Goal: Task Accomplishment & Management: Manage account settings

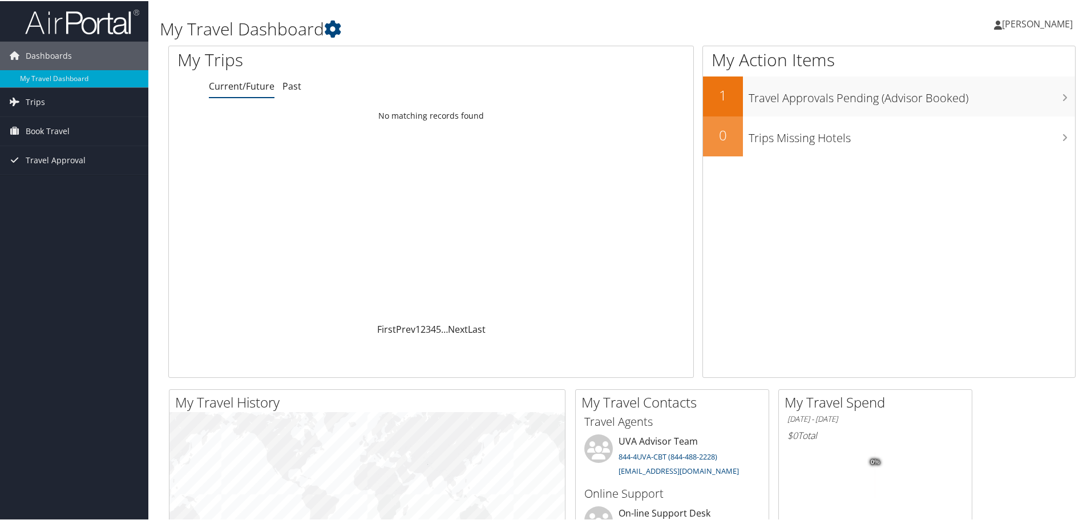
click at [1032, 23] on span "[PERSON_NAME]" at bounding box center [1037, 23] width 71 height 13
click at [981, 102] on link "View Travel Profile" at bounding box center [1006, 101] width 127 height 19
click at [894, 217] on div "My Action Items 1 Travel Approvals Pending (Advisor Booked) 0 Trips Missing Hot…" at bounding box center [888, 211] width 373 height 332
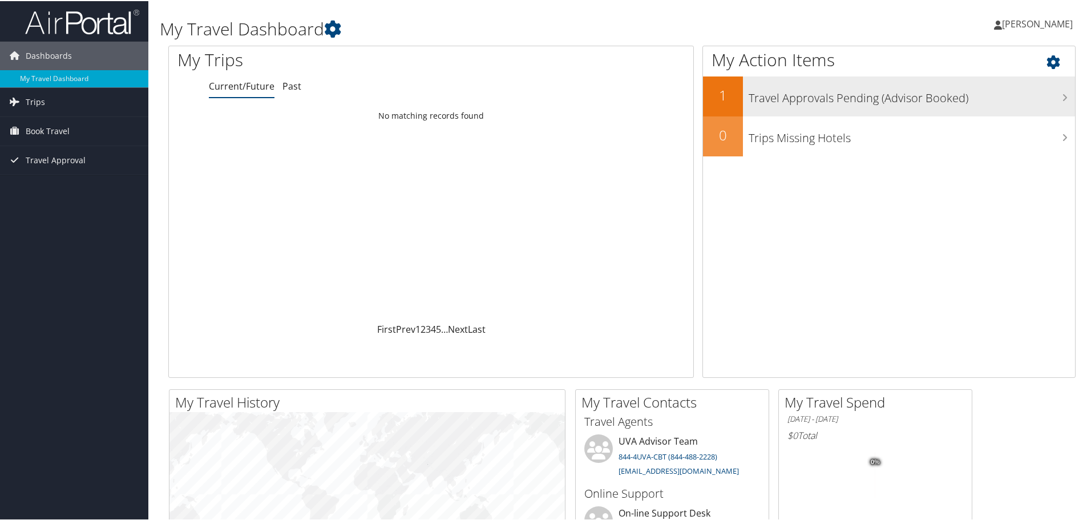
click at [907, 103] on h3 "Travel Approvals Pending (Advisor Booked)" at bounding box center [912, 94] width 326 height 22
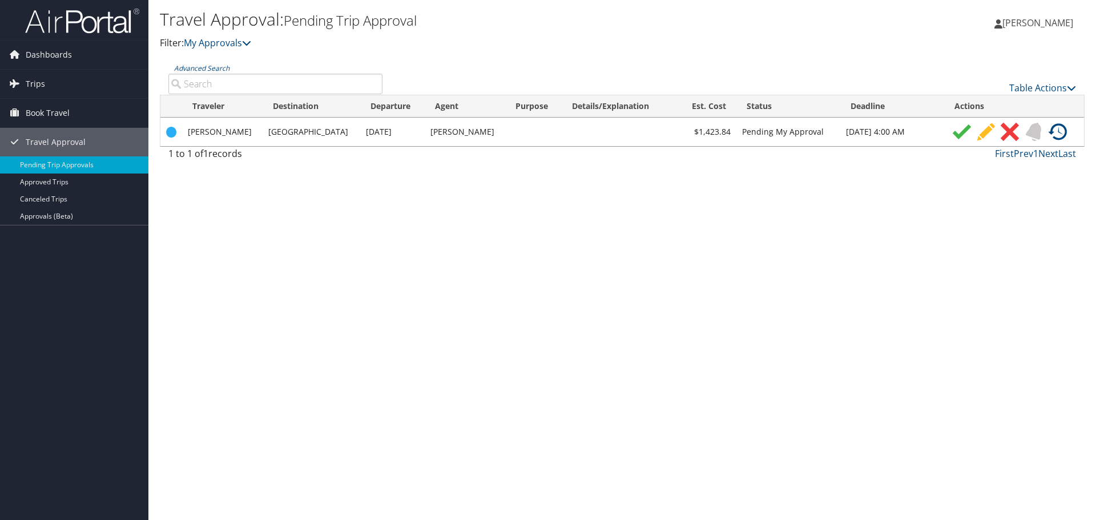
click at [952, 127] on img at bounding box center [961, 132] width 18 height 18
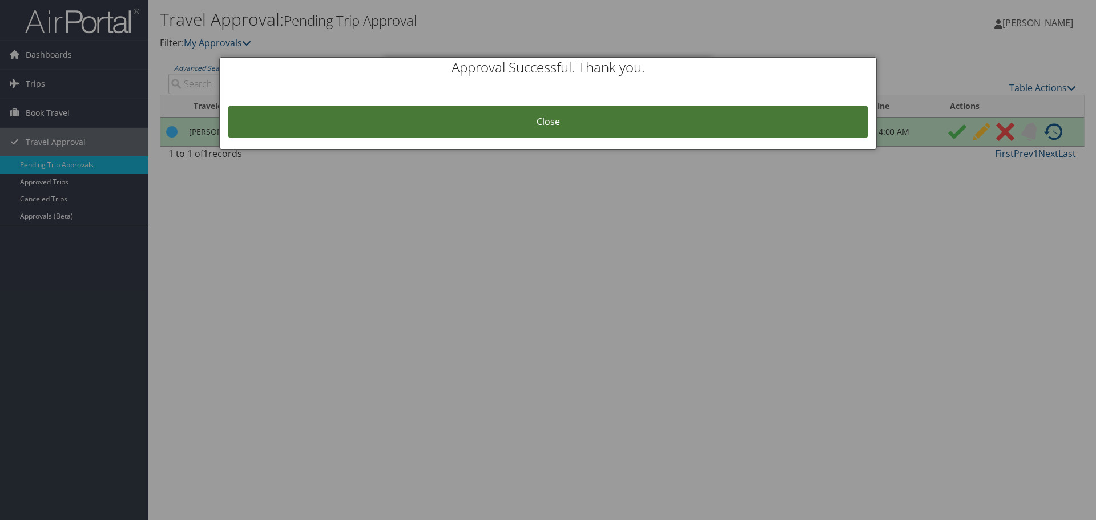
click at [672, 122] on link "Close" at bounding box center [547, 121] width 639 height 31
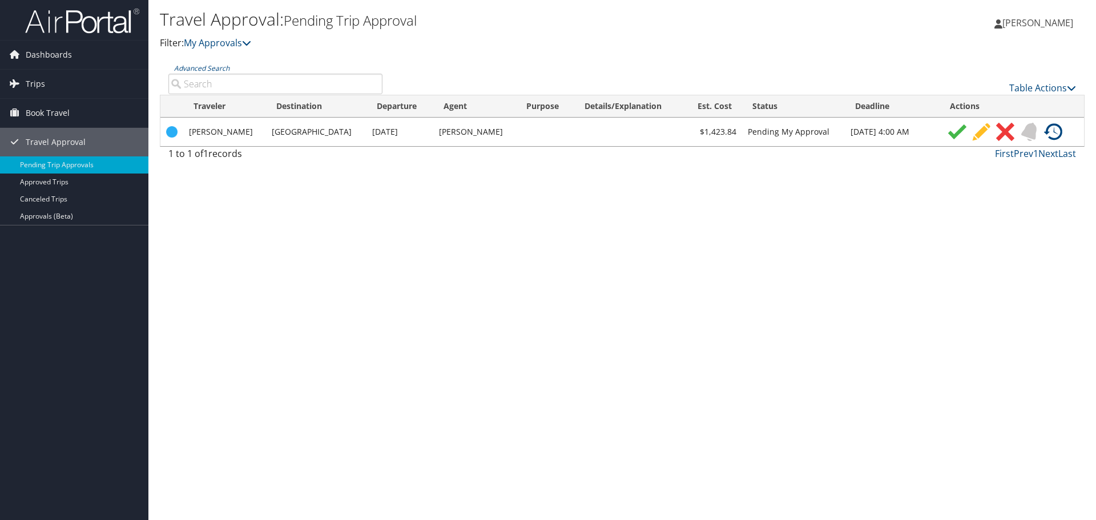
click at [667, 296] on div "Travel Approval: Pending Trip Approval Filter: My Approvals Nina Tripp Nina Tri…" at bounding box center [621, 260] width 947 height 520
click at [46, 55] on span "Dashboards" at bounding box center [49, 55] width 46 height 29
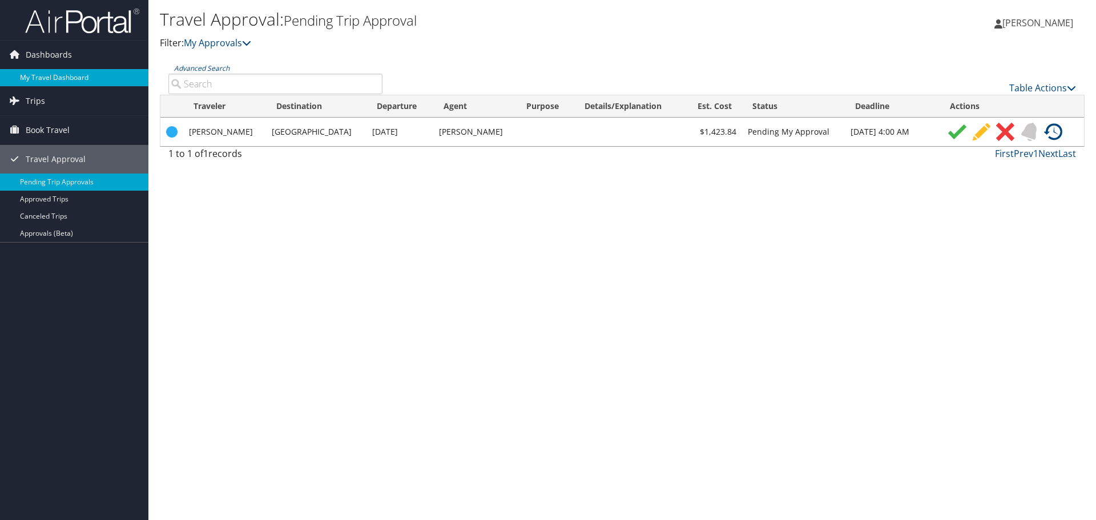
click at [49, 85] on link "My Travel Dashboard" at bounding box center [74, 77] width 148 height 17
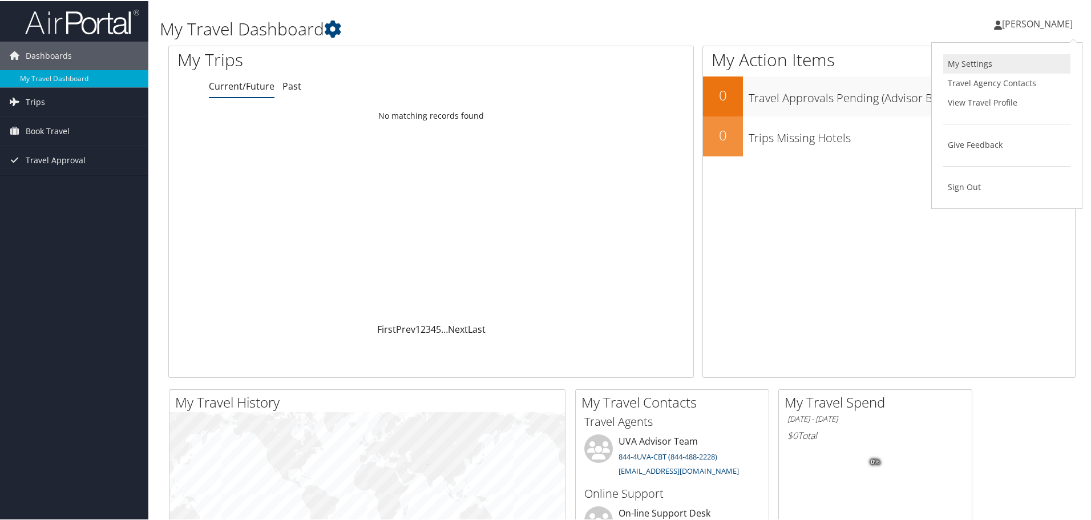
click at [978, 66] on link "My Settings" at bounding box center [1006, 62] width 127 height 19
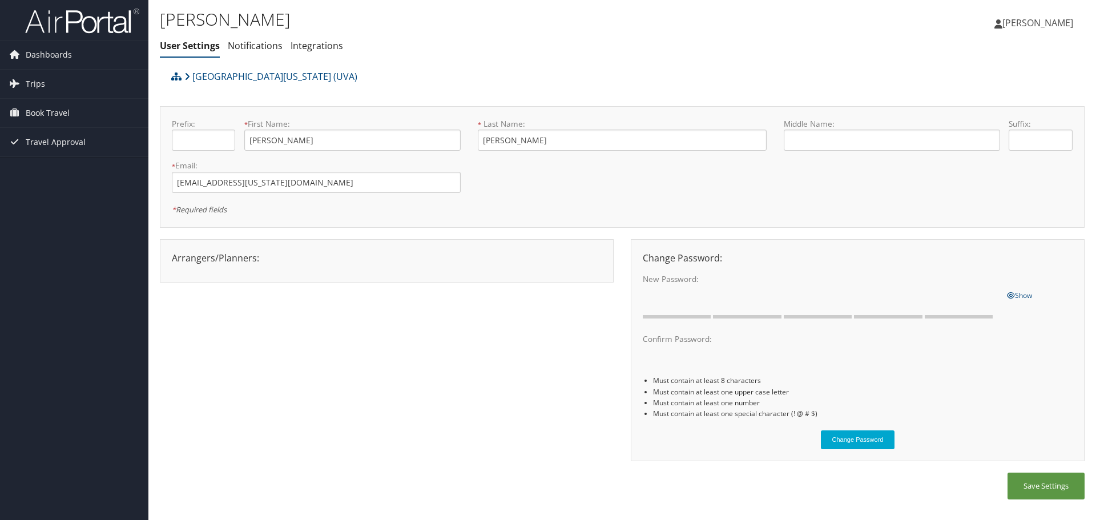
click at [1061, 21] on span "[PERSON_NAME]" at bounding box center [1037, 23] width 71 height 13
click at [985, 63] on link "My Settings" at bounding box center [1008, 62] width 127 height 19
click at [285, 76] on link "[GEOGRAPHIC_DATA][US_STATE] (UVA)" at bounding box center [270, 76] width 173 height 23
